Goal: Task Accomplishment & Management: Complete application form

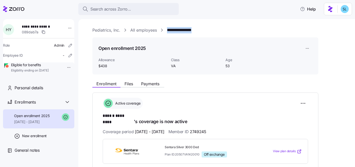
drag, startPoint x: 202, startPoint y: 30, endPoint x: 167, endPoint y: 30, distance: 34.6
click at [167, 30] on div "**********" at bounding box center [220, 30] width 256 height 6
copy link "**********"
click at [305, 104] on html "**********" at bounding box center [177, 82] width 355 height 164
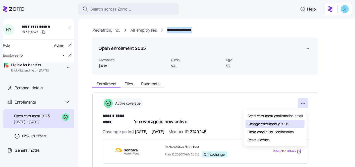
click at [297, 123] on div "Change enrollment details" at bounding box center [274, 124] width 59 height 8
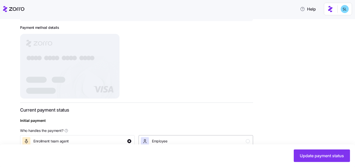
scroll to position [137, 0]
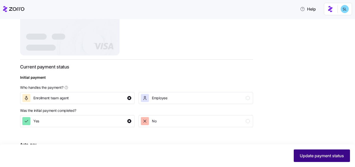
click at [322, 151] on button "Update payment status" at bounding box center [322, 156] width 56 height 13
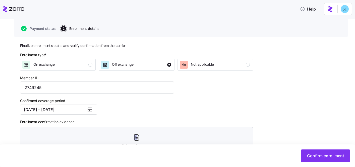
scroll to position [42, 0]
click at [74, 111] on button "07/01/2025 – 12/31/2025" at bounding box center [58, 110] width 77 height 10
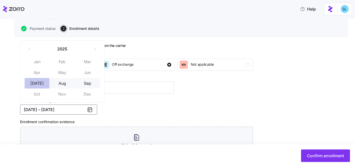
click at [39, 86] on button "Jul" at bounding box center [37, 83] width 25 height 11
click at [85, 83] on button "Sep" at bounding box center [87, 83] width 25 height 11
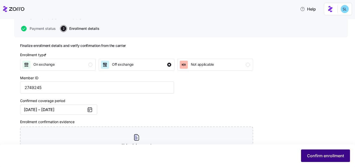
click at [317, 156] on span "Confirm enrollment" at bounding box center [325, 156] width 37 height 6
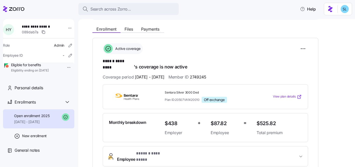
scroll to position [54, 0]
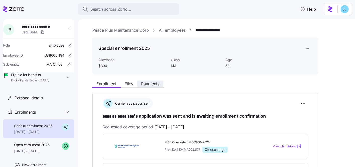
click at [159, 82] on span "Payments" at bounding box center [150, 84] width 18 height 4
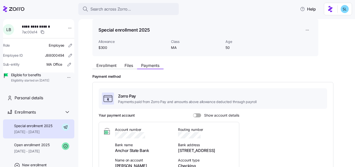
scroll to position [84, 0]
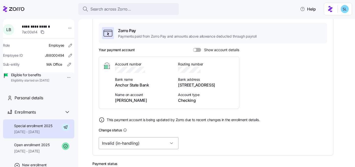
click at [136, 144] on input "Invalid (in-handling)" at bounding box center [139, 143] width 80 height 12
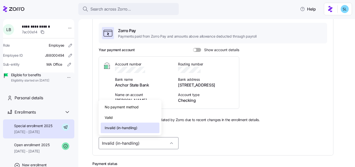
click at [128, 114] on div "Valid" at bounding box center [130, 117] width 59 height 11
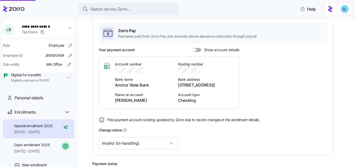
type input "Valid"
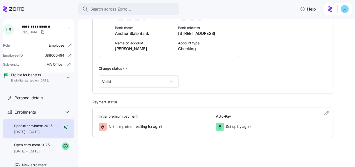
scroll to position [0, 0]
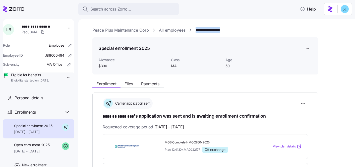
drag, startPoint x: 234, startPoint y: 31, endPoint x: 194, endPoint y: 30, distance: 40.2
click at [194, 30] on div "**********" at bounding box center [220, 30] width 256 height 6
copy link "**********"
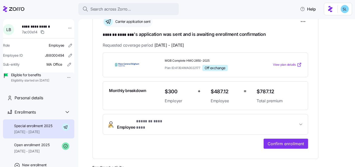
scroll to position [60, 0]
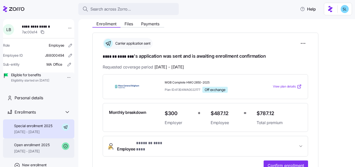
click at [30, 154] on span "[DATE] - [DATE]" at bounding box center [31, 151] width 35 height 5
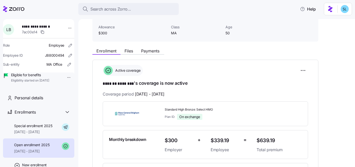
scroll to position [83, 0]
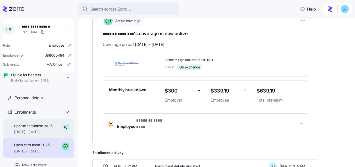
click at [40, 129] on span "Special enrollment 2025" at bounding box center [33, 126] width 38 height 5
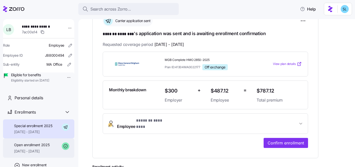
click at [41, 154] on span "09/01/2025 - 09/30/2025" at bounding box center [31, 151] width 35 height 5
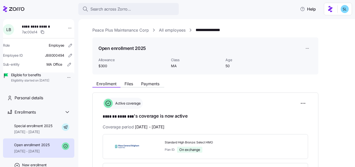
click at [37, 26] on span "**********" at bounding box center [38, 26] width 33 height 5
copy span "**********"
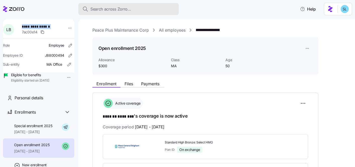
click at [95, 9] on span "Search across Zorro..." at bounding box center [110, 9] width 41 height 6
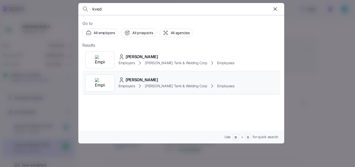
type input "kved"
click at [158, 79] on div "Daniel kvedaras" at bounding box center [176, 80] width 116 height 6
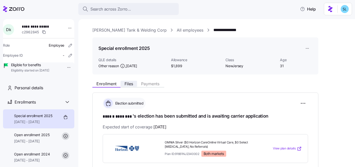
click at [132, 85] on span "Files" at bounding box center [129, 84] width 9 height 4
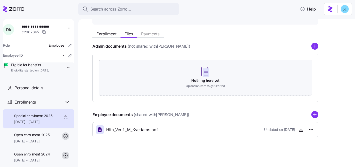
scroll to position [50, 0]
click at [312, 114] on circle "add icon" at bounding box center [315, 114] width 7 height 7
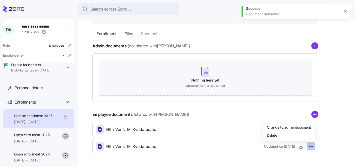
click at [310, 148] on html "**********" at bounding box center [177, 82] width 355 height 164
click at [297, 137] on div "Delete" at bounding box center [289, 135] width 48 height 8
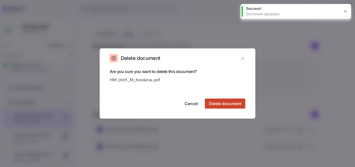
click at [226, 104] on span "Delete document" at bounding box center [225, 104] width 32 height 6
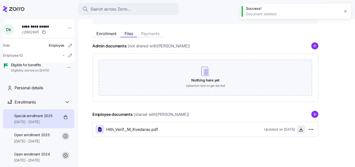
click at [302, 132] on icon "button" at bounding box center [300, 129] width 5 height 5
click at [105, 30] on div "Enrollment Files Payments" at bounding box center [205, 32] width 226 height 9
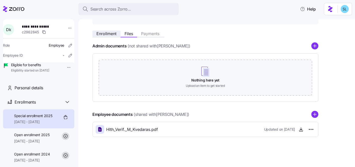
click at [105, 33] on span "Enrollment" at bounding box center [106, 34] width 20 height 4
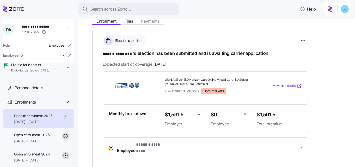
scroll to position [173, 0]
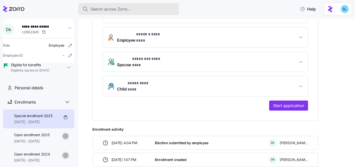
click at [160, 11] on div "Search across Zorro..." at bounding box center [128, 9] width 92 height 6
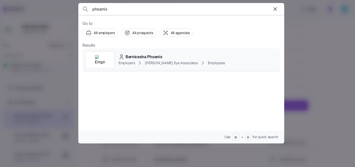
type input "phoenix"
click at [155, 53] on div "Bernicesha Phoenix Employers Bishop Eye Associates Employees" at bounding box center [181, 59] width 198 height 23
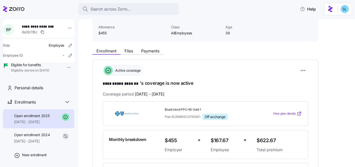
scroll to position [33, 0]
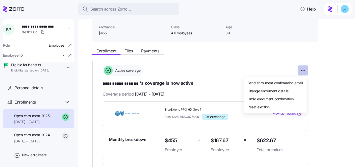
click at [305, 69] on html "**********" at bounding box center [177, 82] width 355 height 164
click at [295, 98] on div "Undo enrollment confirmation" at bounding box center [274, 99] width 59 height 8
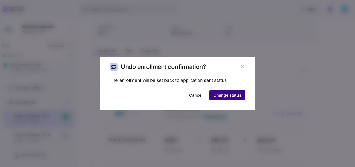
click at [233, 96] on span "Change status" at bounding box center [227, 95] width 28 height 6
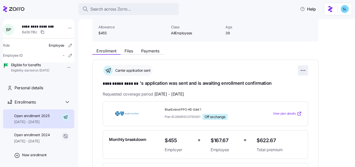
click at [303, 68] on html "**********" at bounding box center [177, 82] width 355 height 164
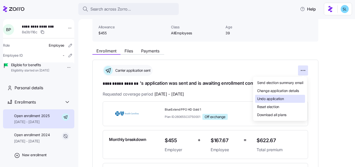
click at [288, 101] on div "Undo application" at bounding box center [280, 99] width 50 height 8
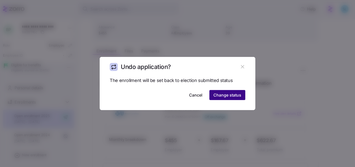
click at [239, 95] on span "Change status" at bounding box center [227, 95] width 28 height 6
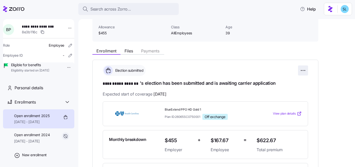
click at [302, 69] on html "**********" at bounding box center [177, 82] width 355 height 164
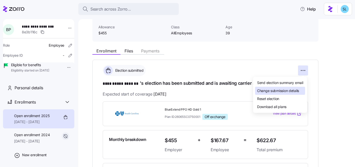
click at [295, 90] on span "Change submission details" at bounding box center [278, 90] width 42 height 5
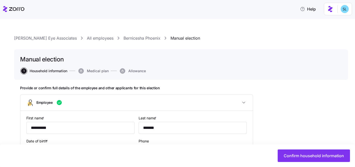
type input "AllEmployees"
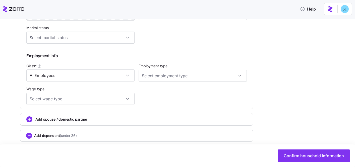
scroll to position [270, 0]
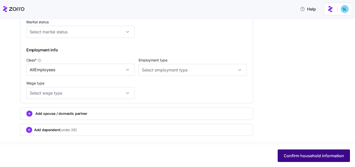
click at [324, 157] on span "Confirm household information" at bounding box center [314, 156] width 60 height 6
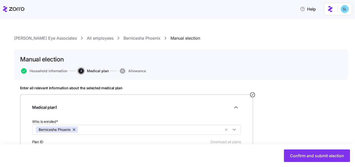
scroll to position [89, 0]
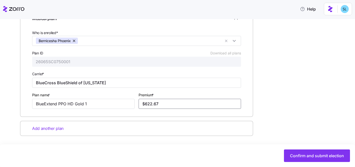
click at [155, 105] on input "$622.67" at bounding box center [190, 104] width 102 height 10
paste input "571.85"
type input "$571.85"
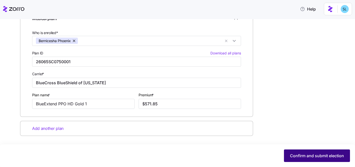
click at [315, 157] on span "Confirm and submit election" at bounding box center [317, 156] width 54 height 6
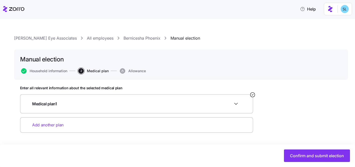
scroll to position [0, 0]
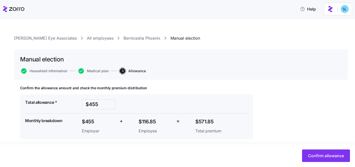
scroll to position [3, 0]
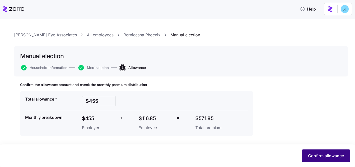
click at [311, 154] on span "Confirm allowance" at bounding box center [326, 156] width 36 height 6
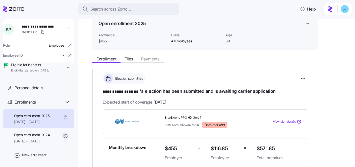
scroll to position [80, 0]
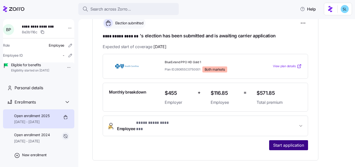
click at [295, 142] on span "Start application" at bounding box center [288, 145] width 31 height 6
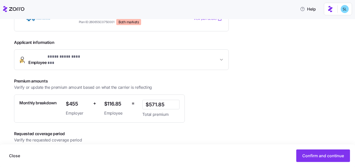
scroll to position [115, 0]
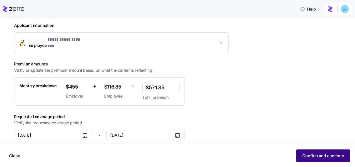
click at [304, 150] on button "Confirm and continue" at bounding box center [323, 156] width 54 height 13
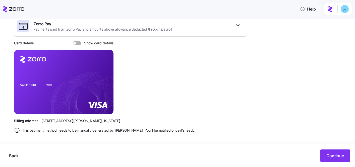
scroll to position [91, 0]
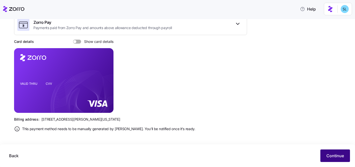
click at [333, 157] on span "Continue" at bounding box center [335, 156] width 18 height 6
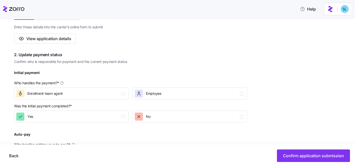
scroll to position [110, 0]
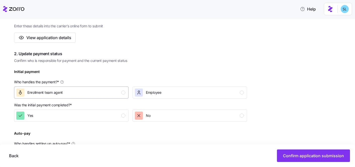
click at [89, 97] on button "Enrollment team agent" at bounding box center [71, 93] width 114 height 12
click at [93, 112] on div "Yes" at bounding box center [70, 116] width 109 height 8
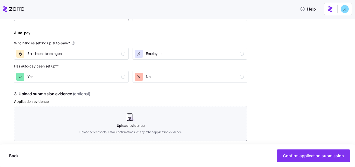
scroll to position [211, 0]
click at [96, 59] on div "Auto-pay Who handles setting up auto-pay? * Enrollment team agent Employee" at bounding box center [130, 44] width 237 height 34
click at [97, 53] on div "Enrollment team agent" at bounding box center [70, 53] width 109 height 8
click at [97, 78] on div "Yes" at bounding box center [70, 76] width 109 height 8
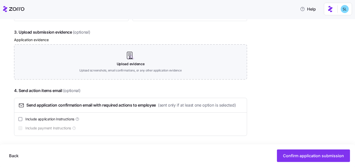
scroll to position [273, 0]
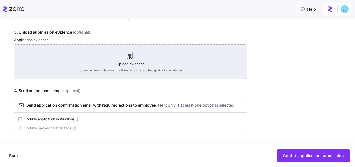
click at [135, 67] on div "Upload evidence Upload screenshots, email confirmations, or any other applicati…" at bounding box center [130, 61] width 233 height 35
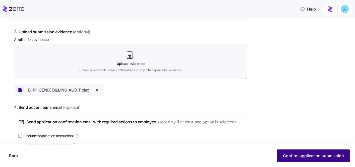
click at [312, 156] on span "Confirm application submission" at bounding box center [313, 156] width 61 height 6
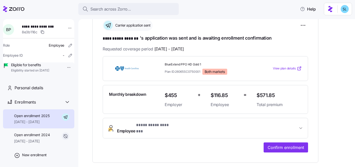
scroll to position [79, 0]
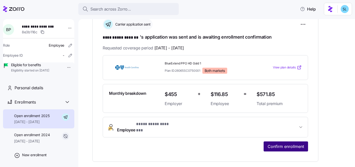
click at [292, 144] on span "Confirm enrollment" at bounding box center [286, 147] width 36 height 6
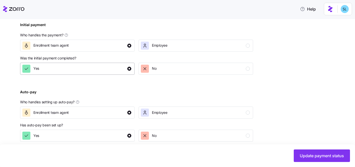
scroll to position [215, 0]
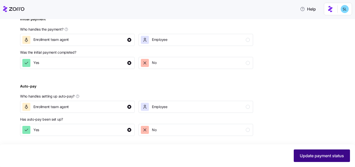
click at [336, 154] on span "Update payment status" at bounding box center [322, 156] width 44 height 6
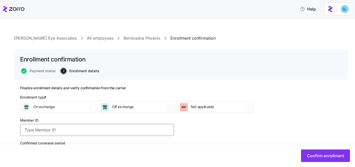
click at [50, 132] on input "Member ID" at bounding box center [97, 130] width 154 height 12
paste input "BXZ548170557966"
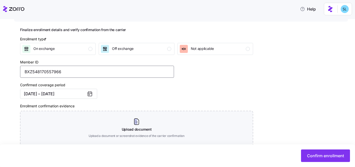
scroll to position [91, 0]
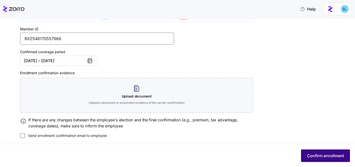
type input "BXZ548170557966"
click at [320, 151] on button "Confirm enrollment" at bounding box center [325, 156] width 49 height 13
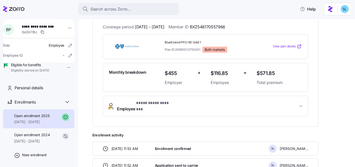
scroll to position [27, 0]
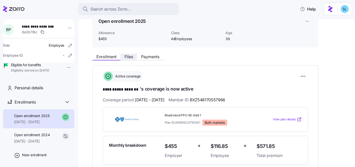
click at [130, 59] on span "Files" at bounding box center [129, 57] width 9 height 4
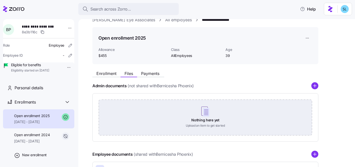
scroll to position [50, 0]
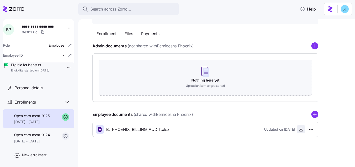
click at [298, 129] on span "button" at bounding box center [301, 130] width 8 height 8
click at [300, 131] on icon "button" at bounding box center [300, 129] width 5 height 5
click at [324, 100] on div "Enrollment Files Payments Admin documents (not shared with Bernicesha Phoenix )…" at bounding box center [220, 82] width 256 height 109
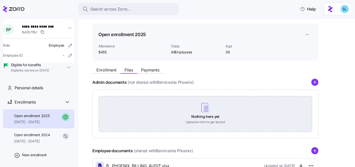
scroll to position [0, 0]
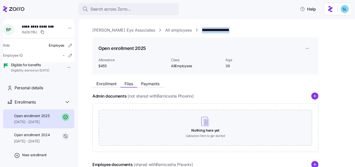
drag, startPoint x: 233, startPoint y: 29, endPoint x: 180, endPoint y: 30, distance: 53.7
click at [180, 30] on div "**********" at bounding box center [220, 30] width 256 height 6
copy link "**********"
click at [110, 82] on span "Enrollment" at bounding box center [106, 84] width 20 height 4
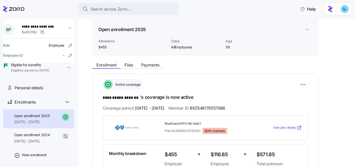
scroll to position [23, 0]
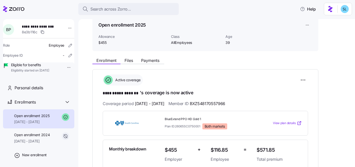
click at [268, 148] on span "$571.85" at bounding box center [279, 150] width 45 height 8
copy span "$571.85"
